Goal: Task Accomplishment & Management: Use online tool/utility

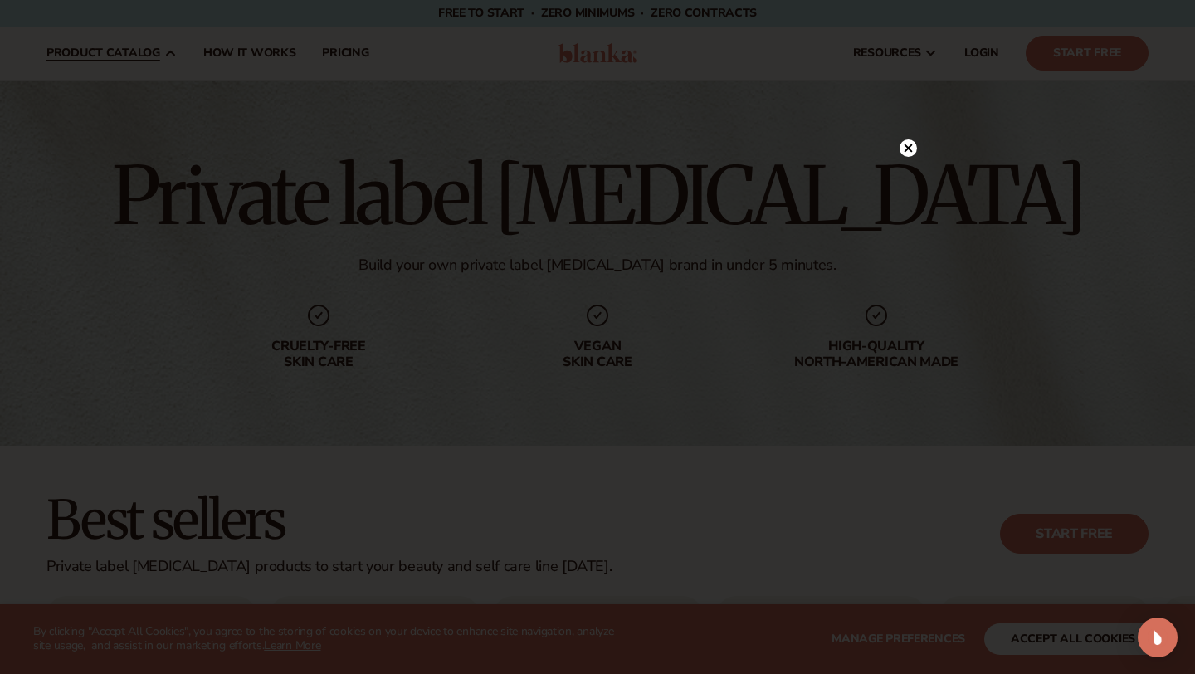
click at [133, 241] on div at bounding box center [597, 337] width 1195 height 674
click at [901, 154] on circle at bounding box center [900, 147] width 17 height 17
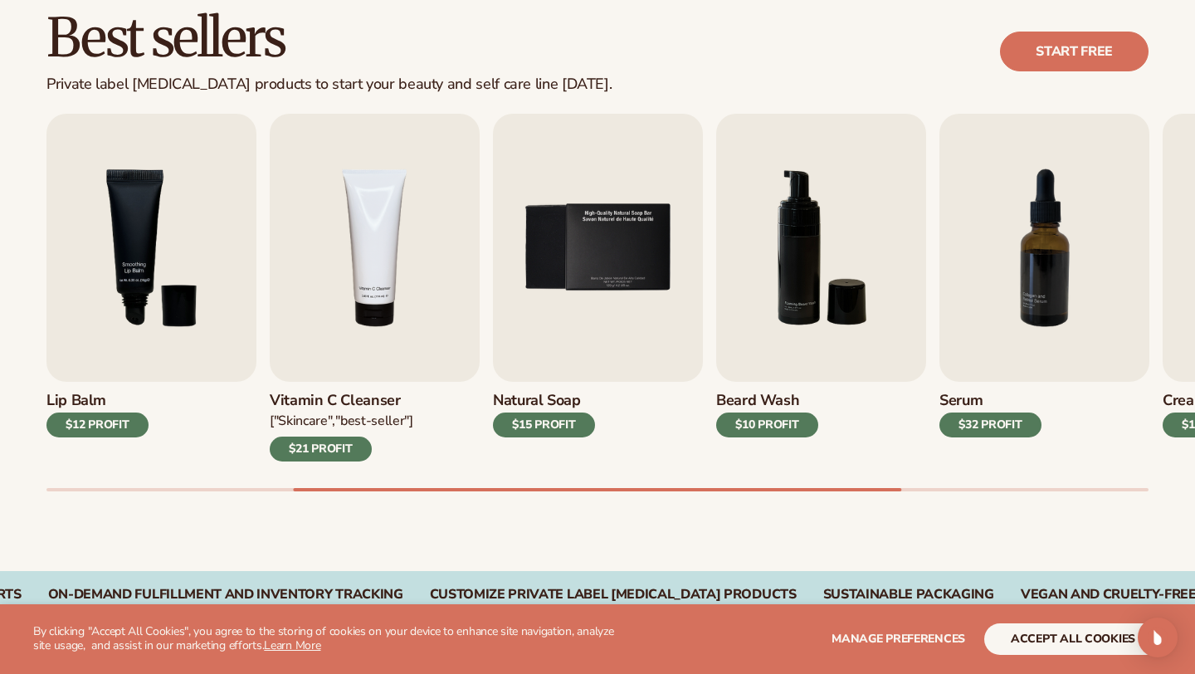
scroll to position [486, 0]
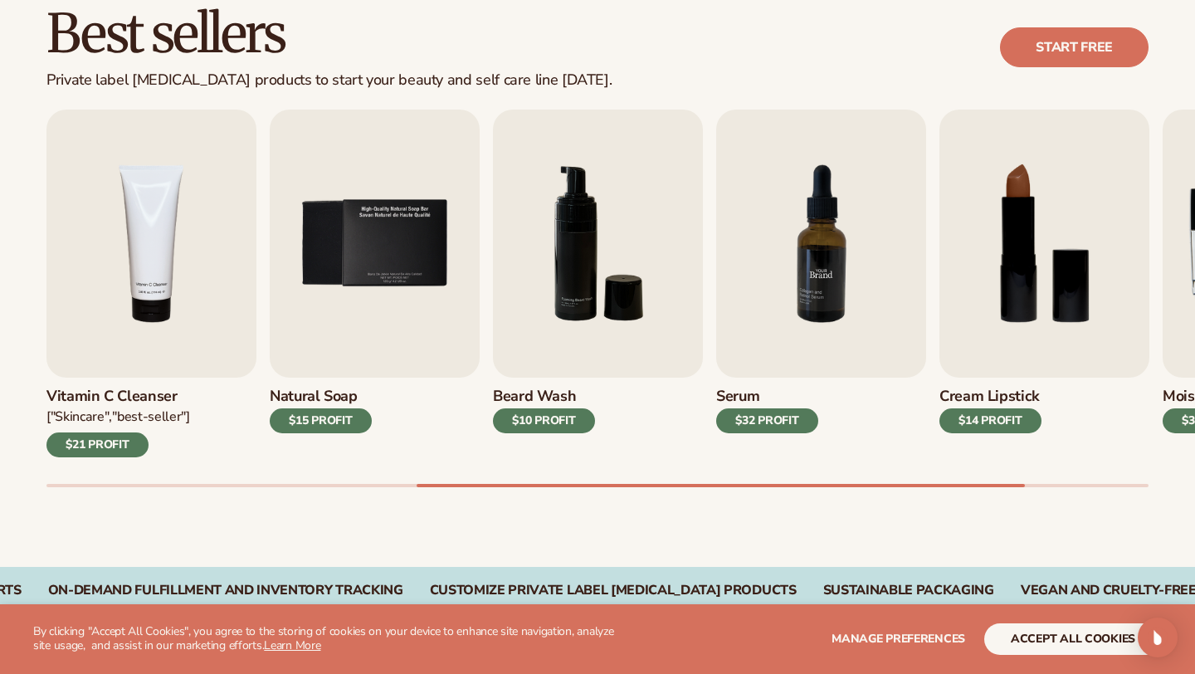
click at [808, 313] on img "7 / 9" at bounding box center [821, 244] width 210 height 268
click at [804, 257] on img "7 / 9" at bounding box center [821, 244] width 210 height 268
click at [834, 264] on img "7 / 9" at bounding box center [821, 244] width 210 height 268
click at [781, 423] on div "$32 PROFIT" at bounding box center [767, 420] width 102 height 25
click at [791, 306] on img "7 / 9" at bounding box center [821, 244] width 210 height 268
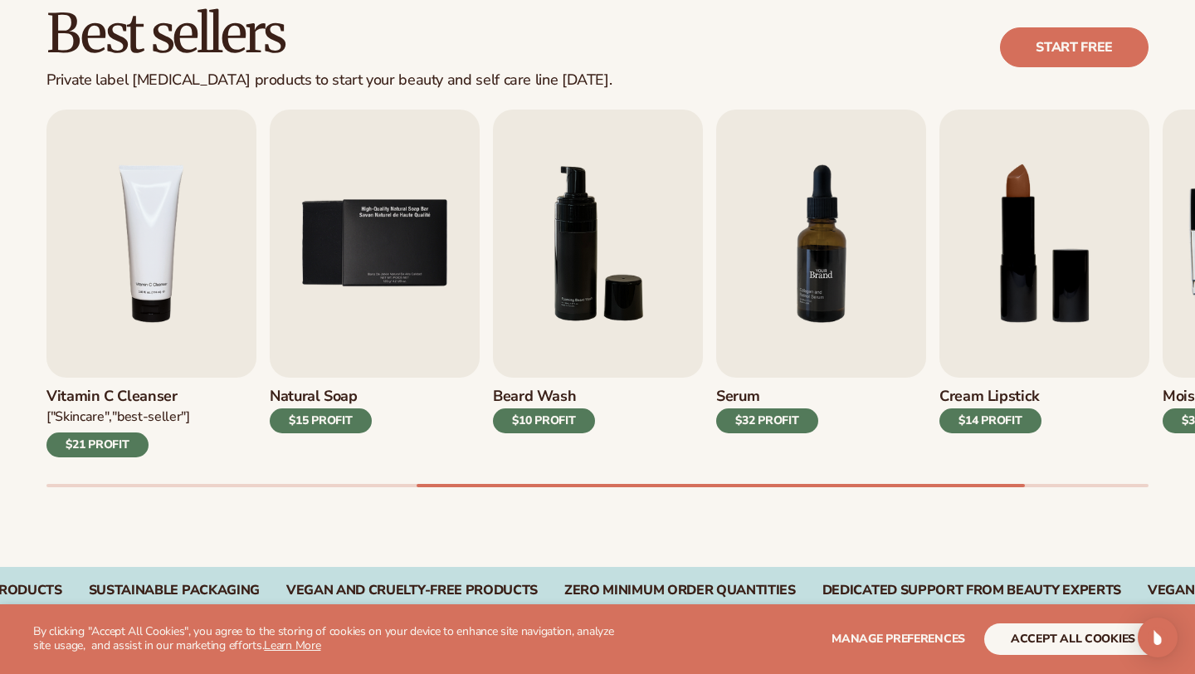
click at [828, 277] on img "7 / 9" at bounding box center [821, 244] width 210 height 268
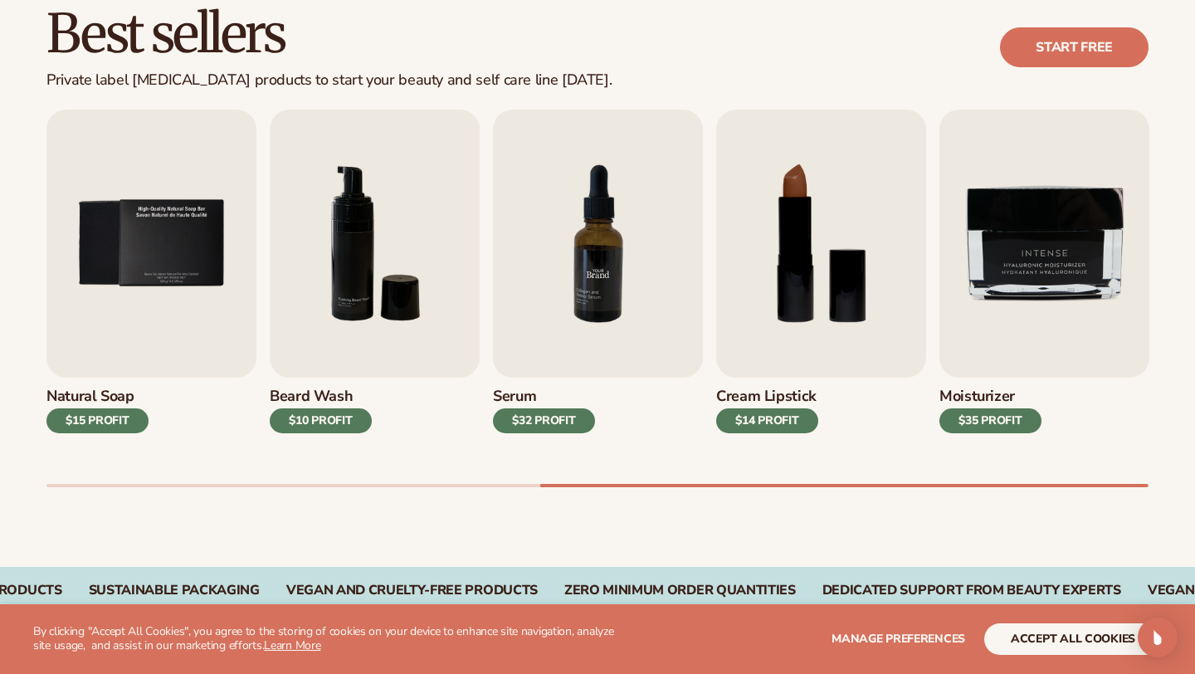
click at [597, 234] on img "7 / 9" at bounding box center [598, 244] width 210 height 268
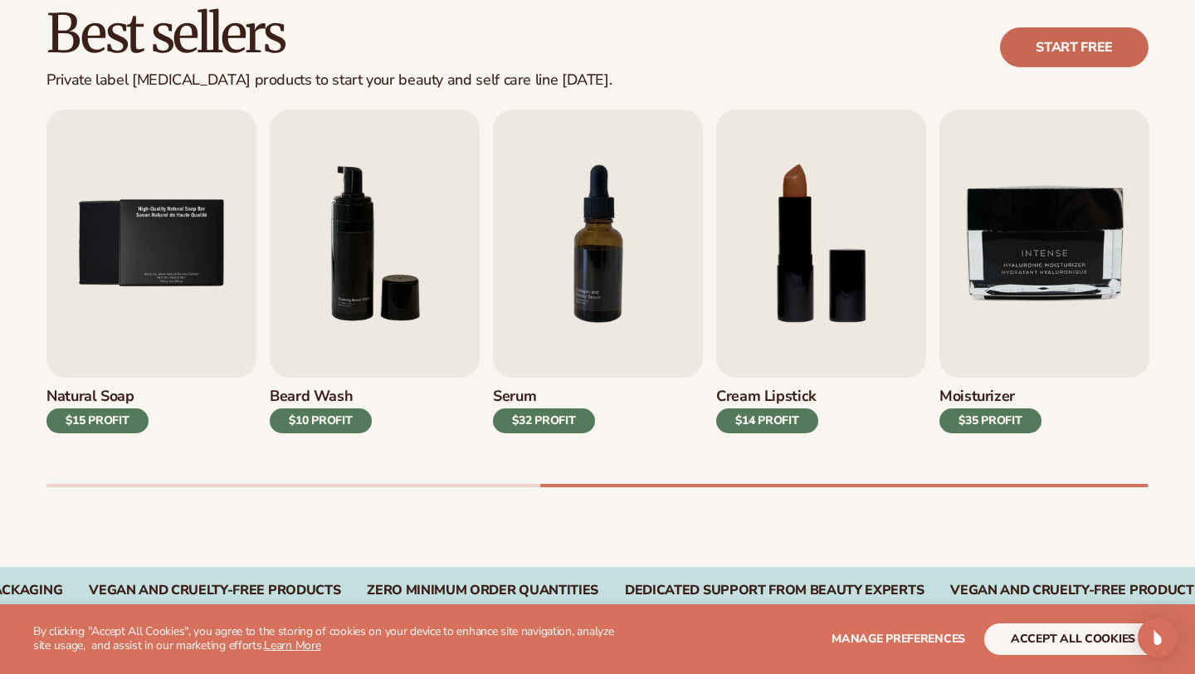
click at [1092, 37] on link "Start free" at bounding box center [1074, 47] width 149 height 40
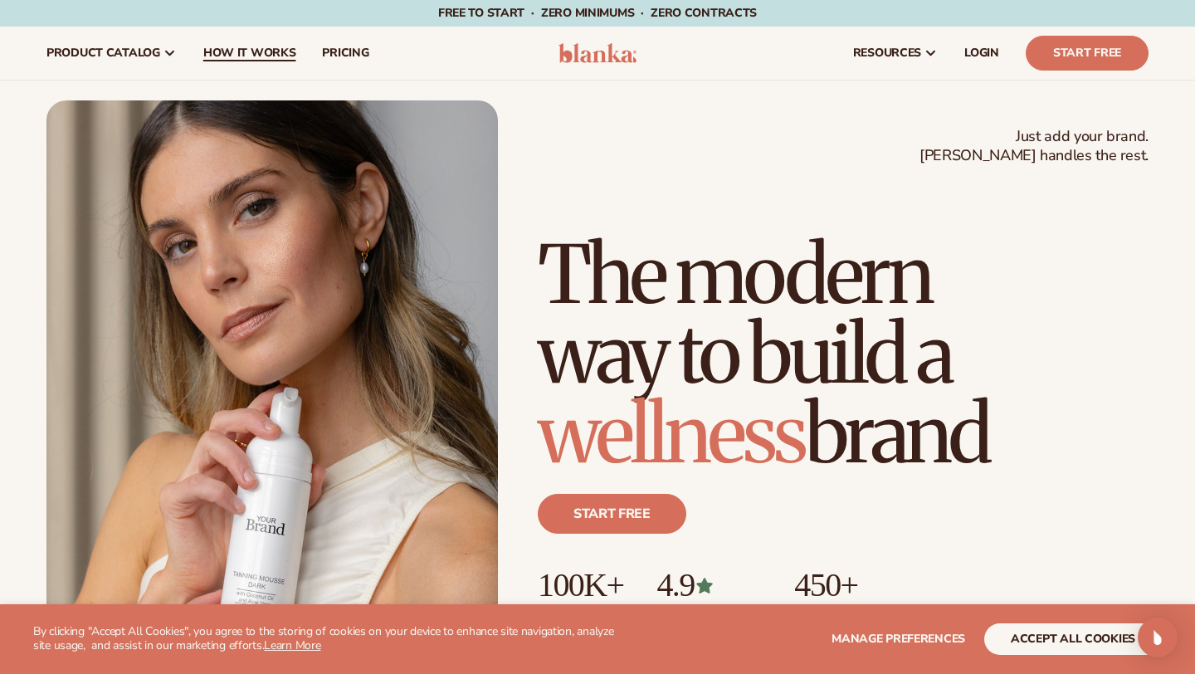
click at [270, 56] on span "How It Works" at bounding box center [249, 52] width 93 height 13
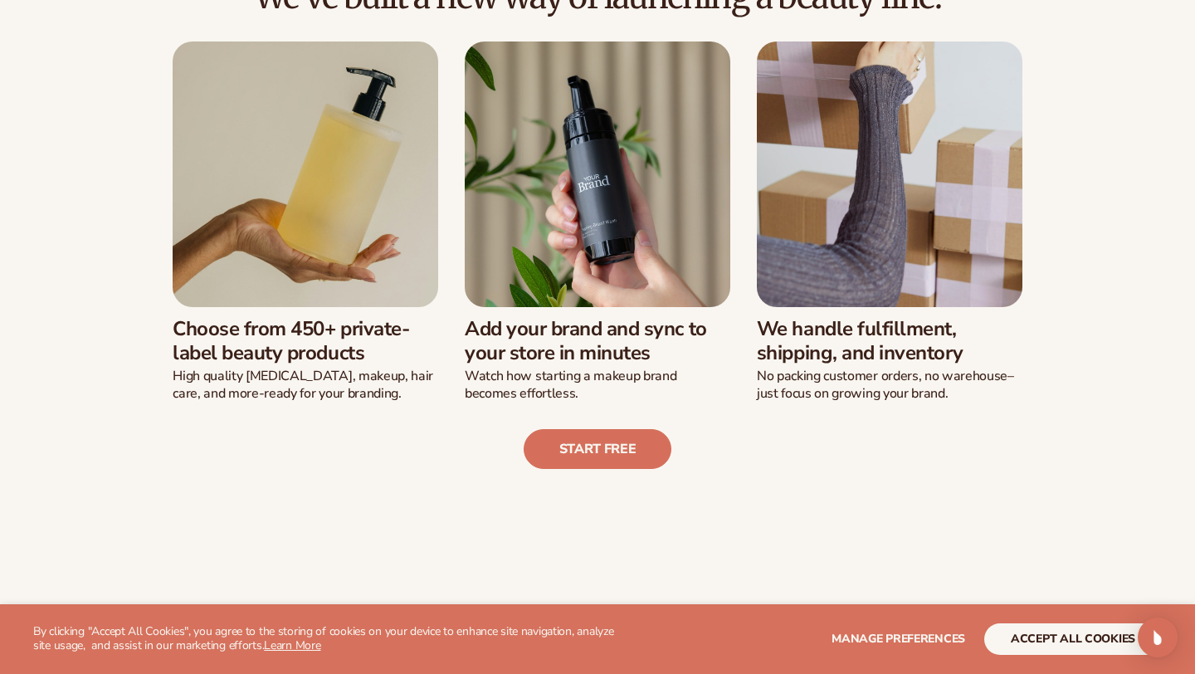
scroll to position [429, 0]
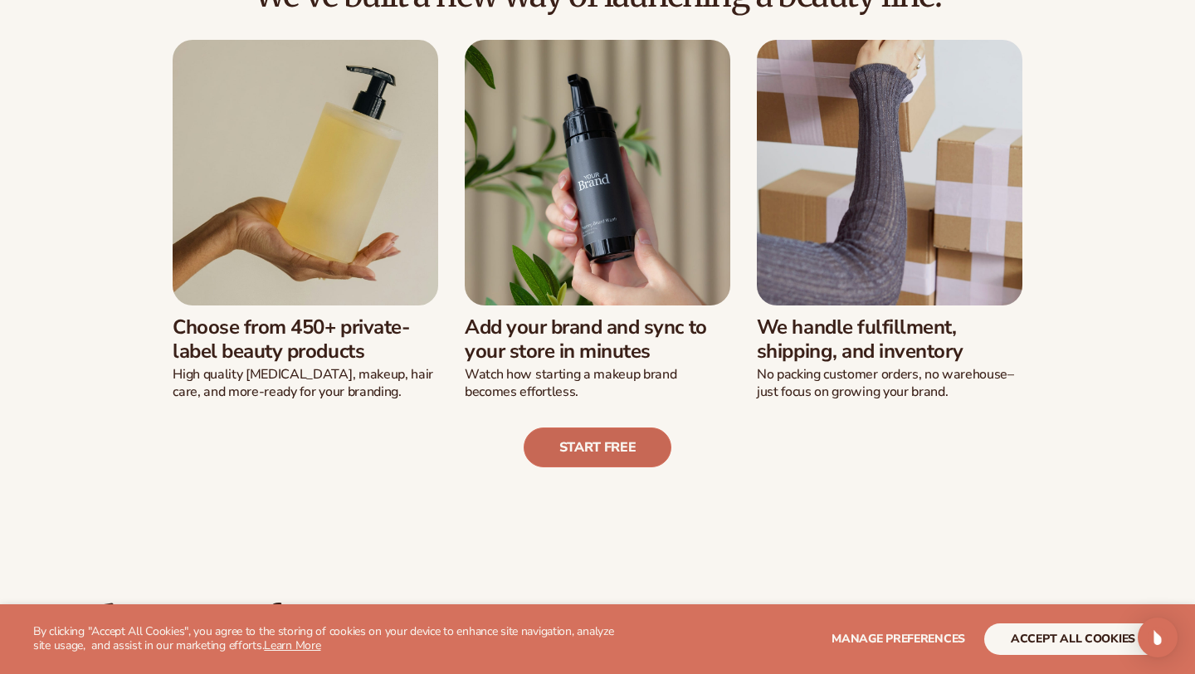
click at [618, 447] on link "Start free" at bounding box center [598, 448] width 149 height 40
